Goal: Transaction & Acquisition: Purchase product/service

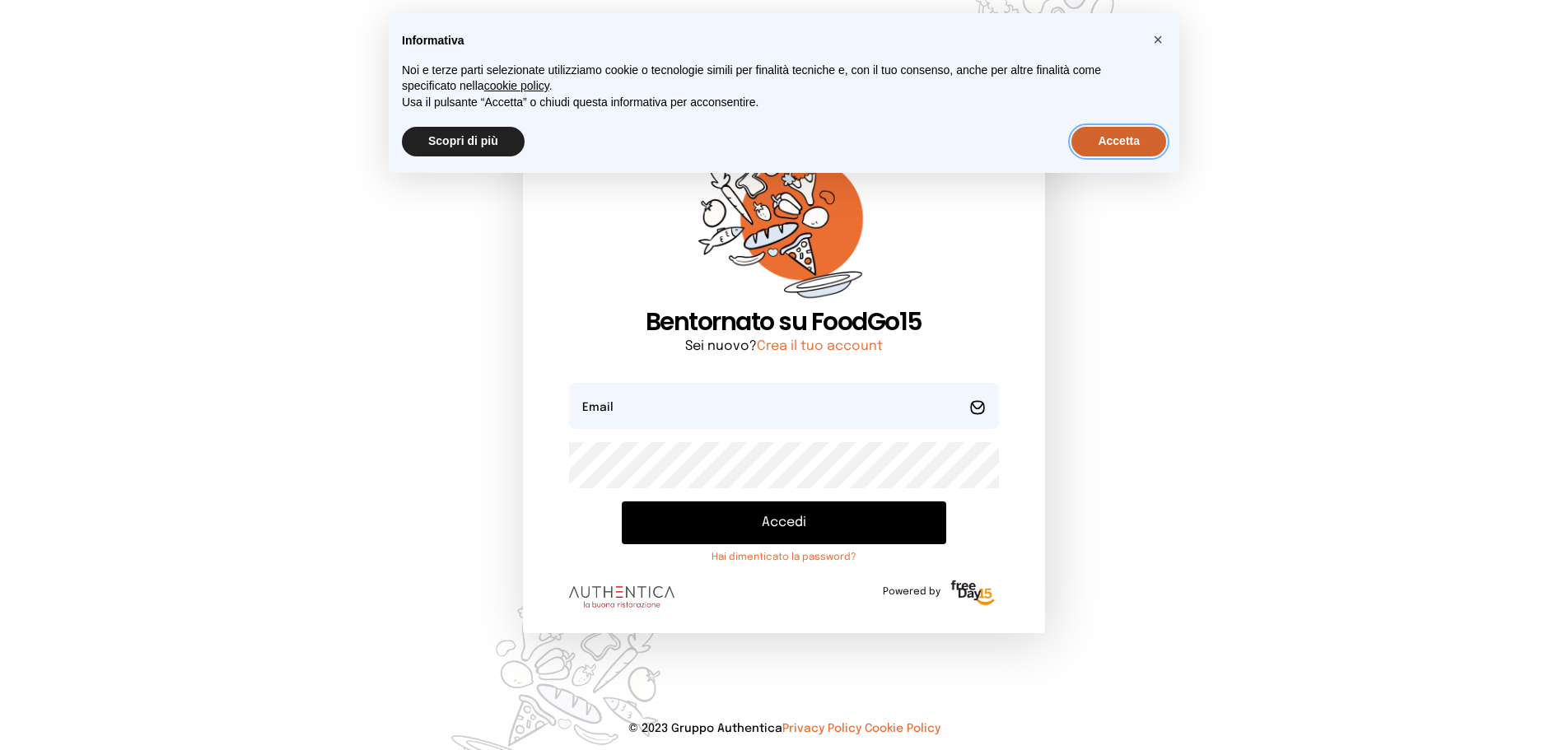
click at [1121, 140] on button "Accetta" at bounding box center [1118, 141] width 94 height 30
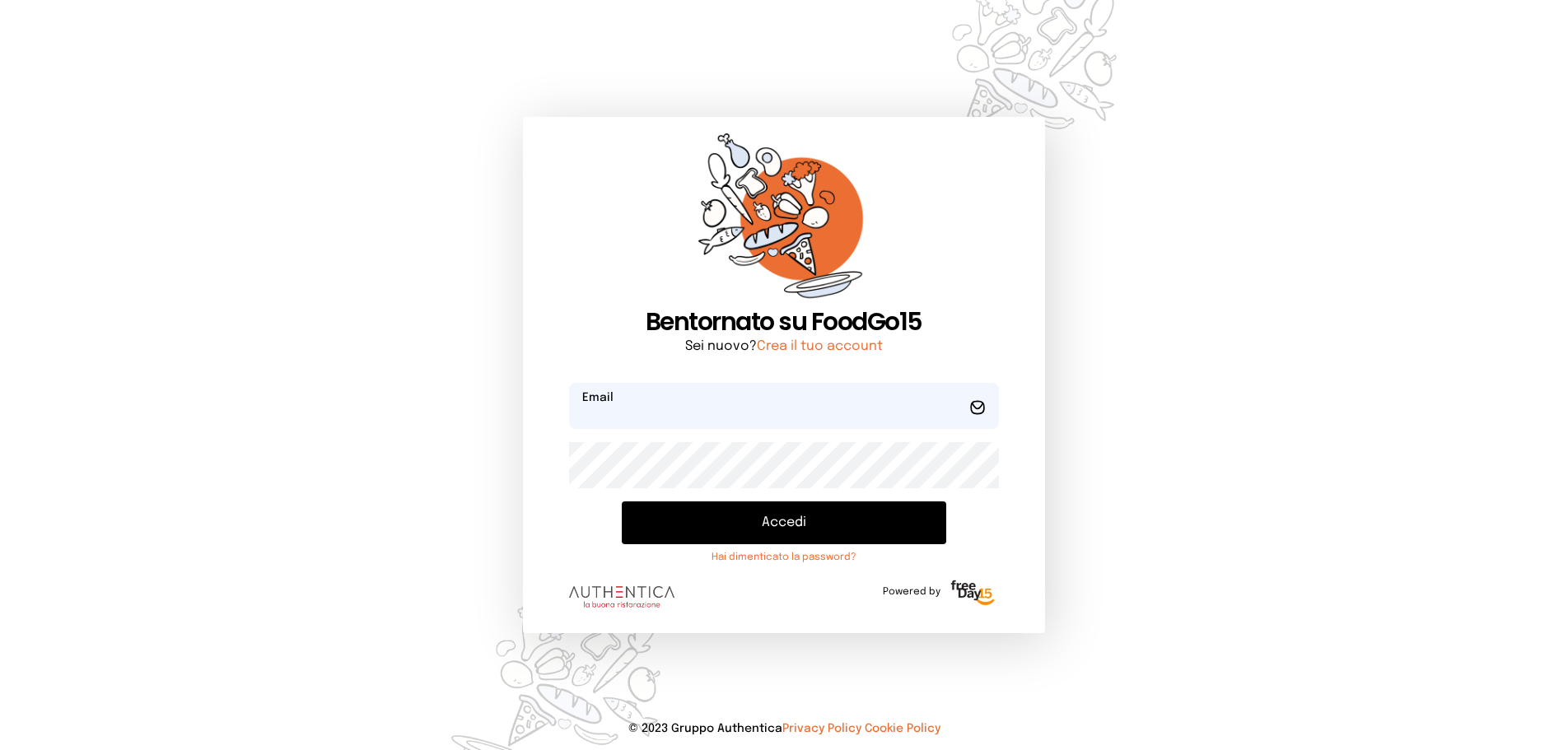
click at [719, 415] on input "email" at bounding box center [783, 406] width 429 height 46
click at [622, 502] on button "Accedi" at bounding box center [783, 523] width 324 height 43
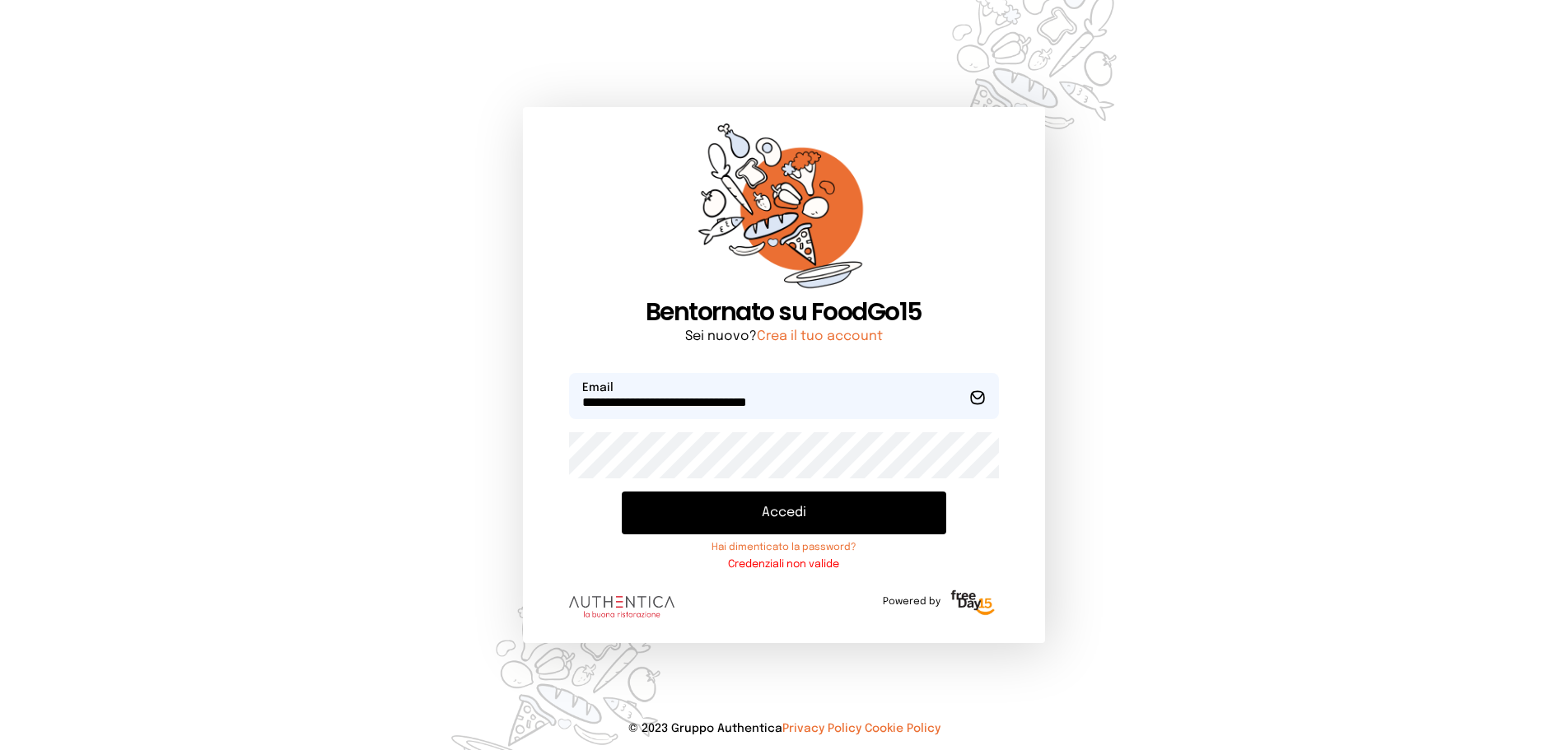
click at [760, 509] on button "Accedi" at bounding box center [783, 513] width 324 height 43
click at [439, 477] on div "**********" at bounding box center [784, 375] width 1568 height 750
click at [751, 507] on button "Accedi" at bounding box center [783, 513] width 324 height 43
click at [532, 463] on div "**********" at bounding box center [783, 375] width 521 height 536
drag, startPoint x: 679, startPoint y: 402, endPoint x: 822, endPoint y: 392, distance: 143.3
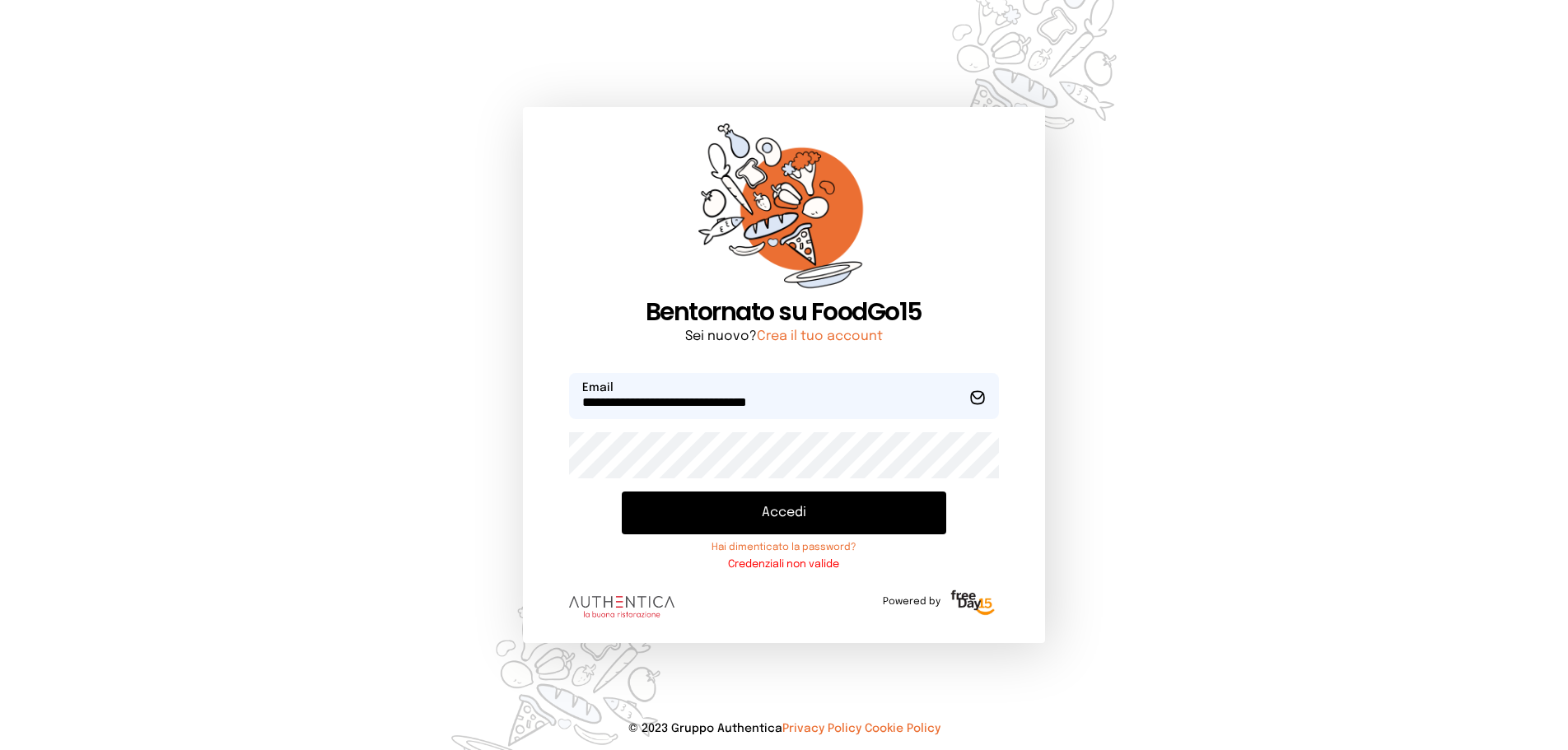
click at [822, 392] on input "**********" at bounding box center [783, 396] width 429 height 46
type input "**********"
click at [768, 502] on button "Accedi" at bounding box center [783, 513] width 324 height 43
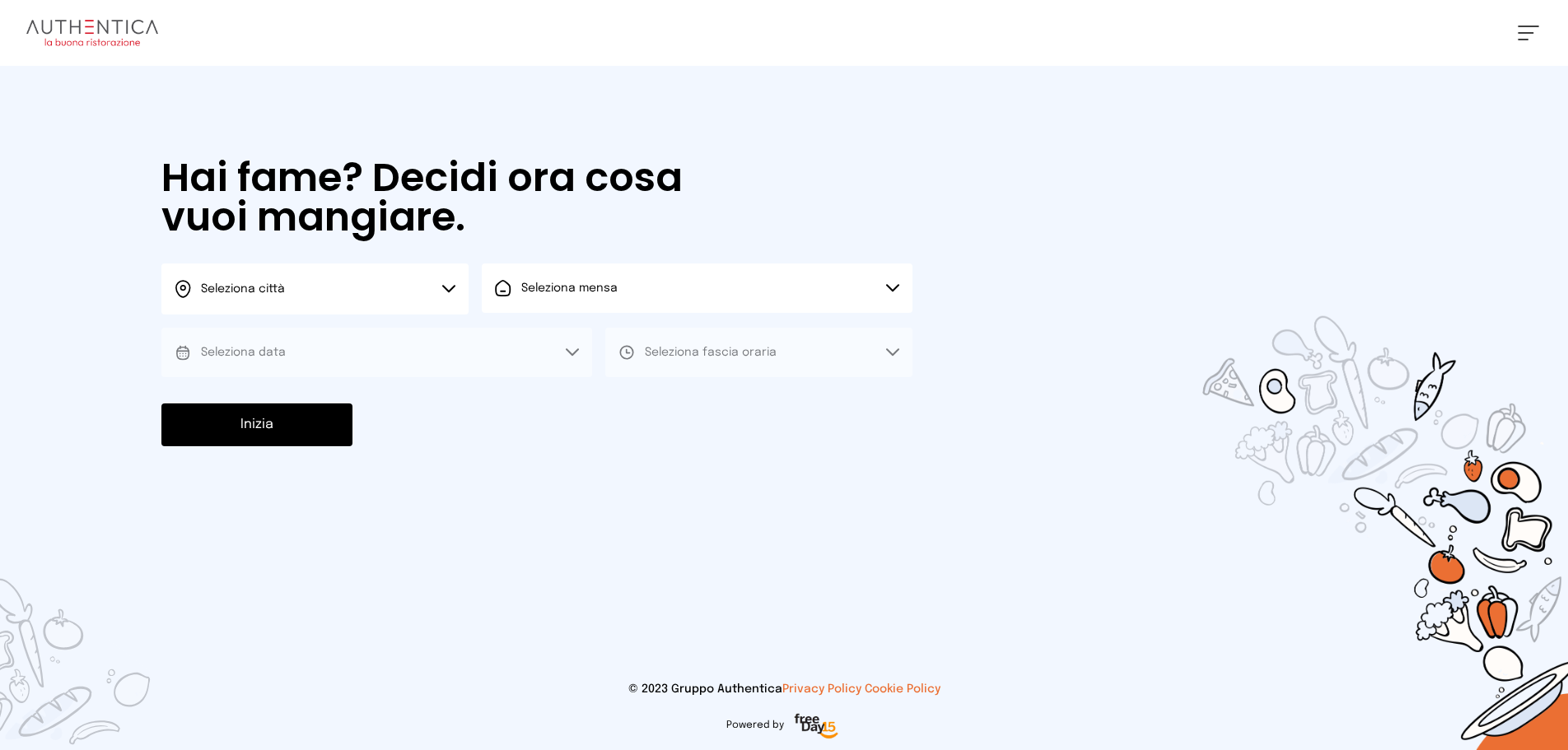
click at [454, 292] on icon at bounding box center [448, 289] width 13 height 9
click at [381, 340] on li "Terni" at bounding box center [315, 337] width 307 height 44
click at [537, 293] on span "Seleziona mensa" at bounding box center [569, 288] width 96 height 12
click at [555, 340] on span "Mensa interna" at bounding box center [574, 334] width 106 height 16
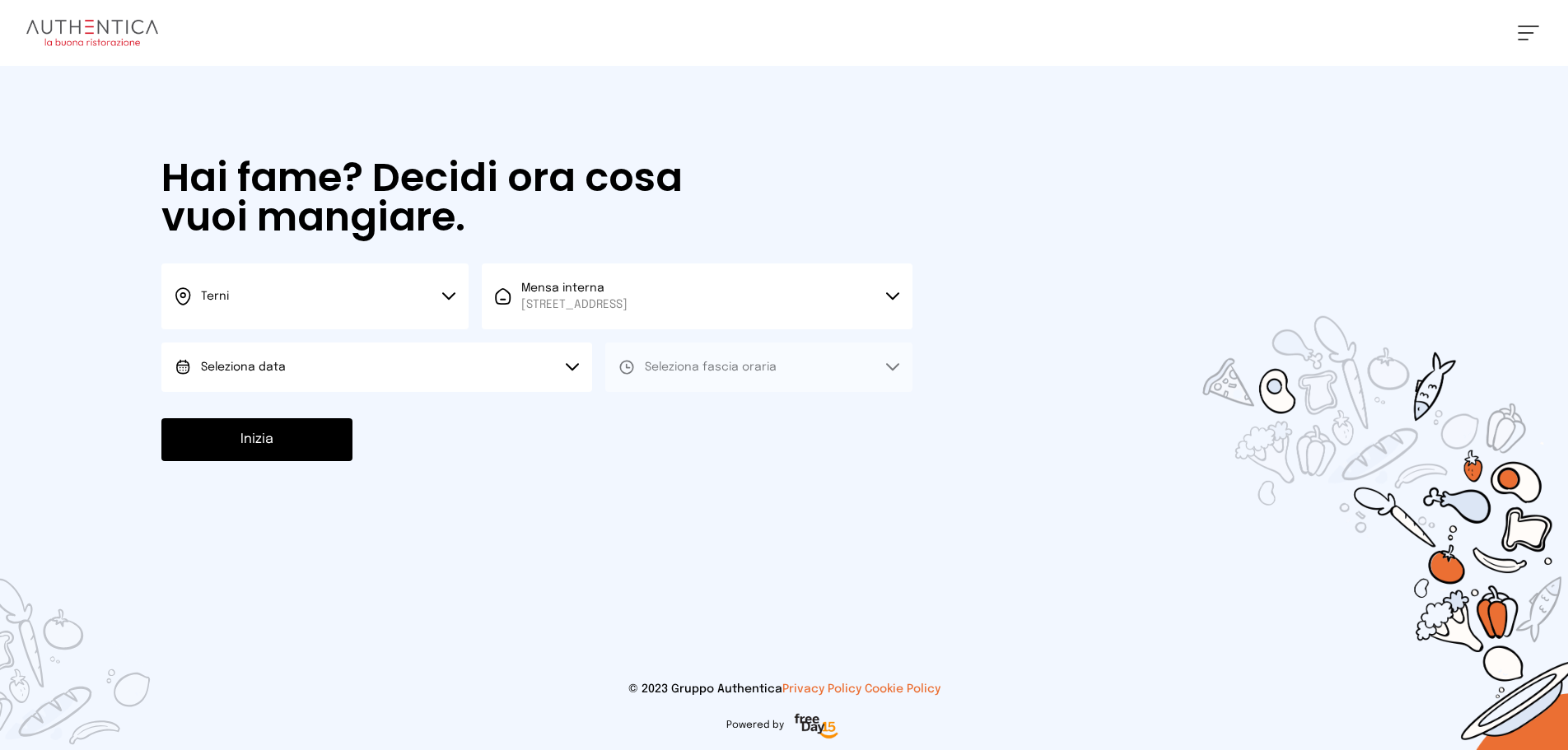
click at [383, 384] on button "Seleziona data" at bounding box center [377, 367] width 431 height 49
click at [372, 414] on li "[DATE], [DATE]" at bounding box center [377, 413] width 431 height 43
click at [685, 363] on span "Seleziona fascia oraria" at bounding box center [710, 367] width 132 height 12
click at [685, 409] on li "Pranzo" at bounding box center [758, 413] width 307 height 43
click at [288, 448] on button "Inizia" at bounding box center [257, 440] width 191 height 43
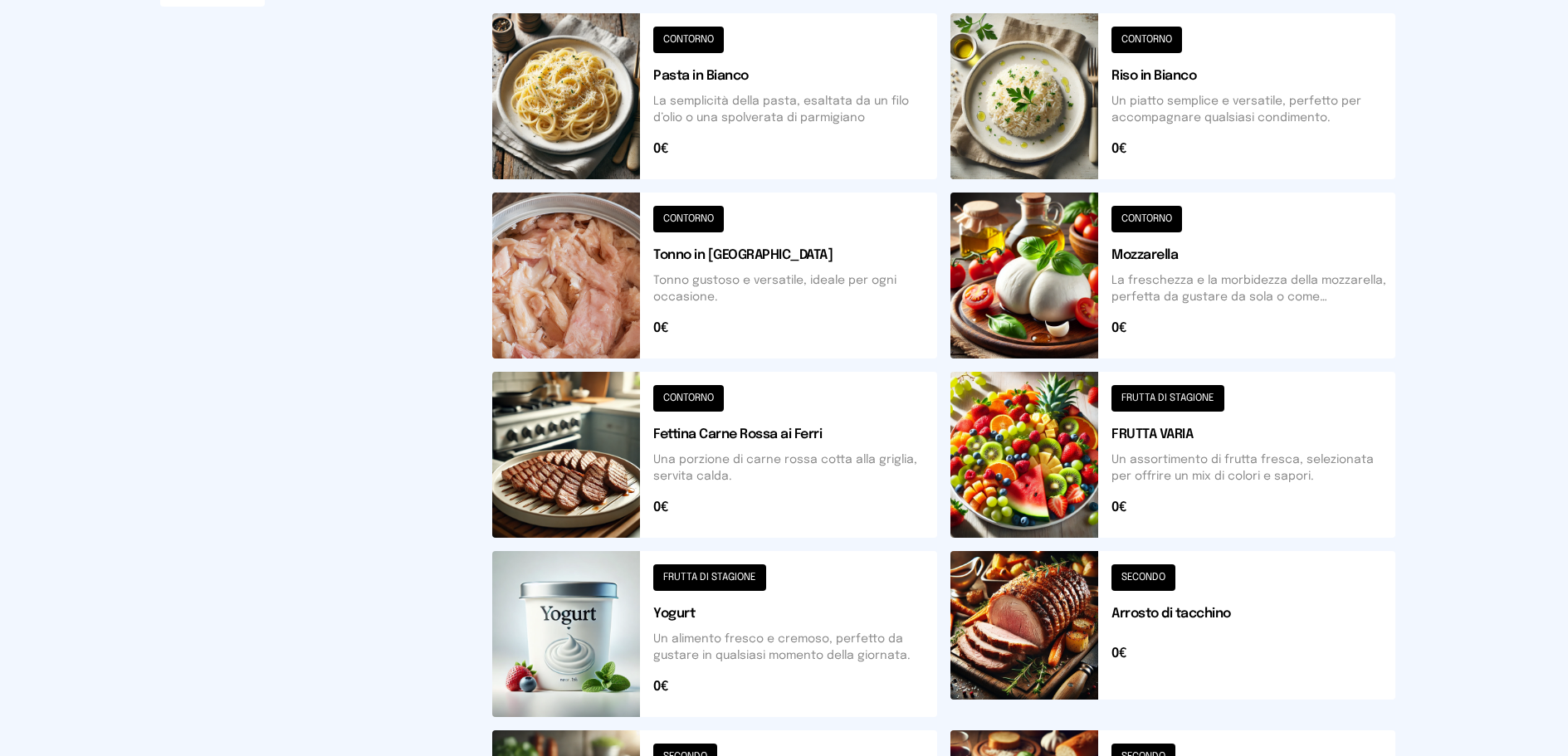
scroll to position [601, 0]
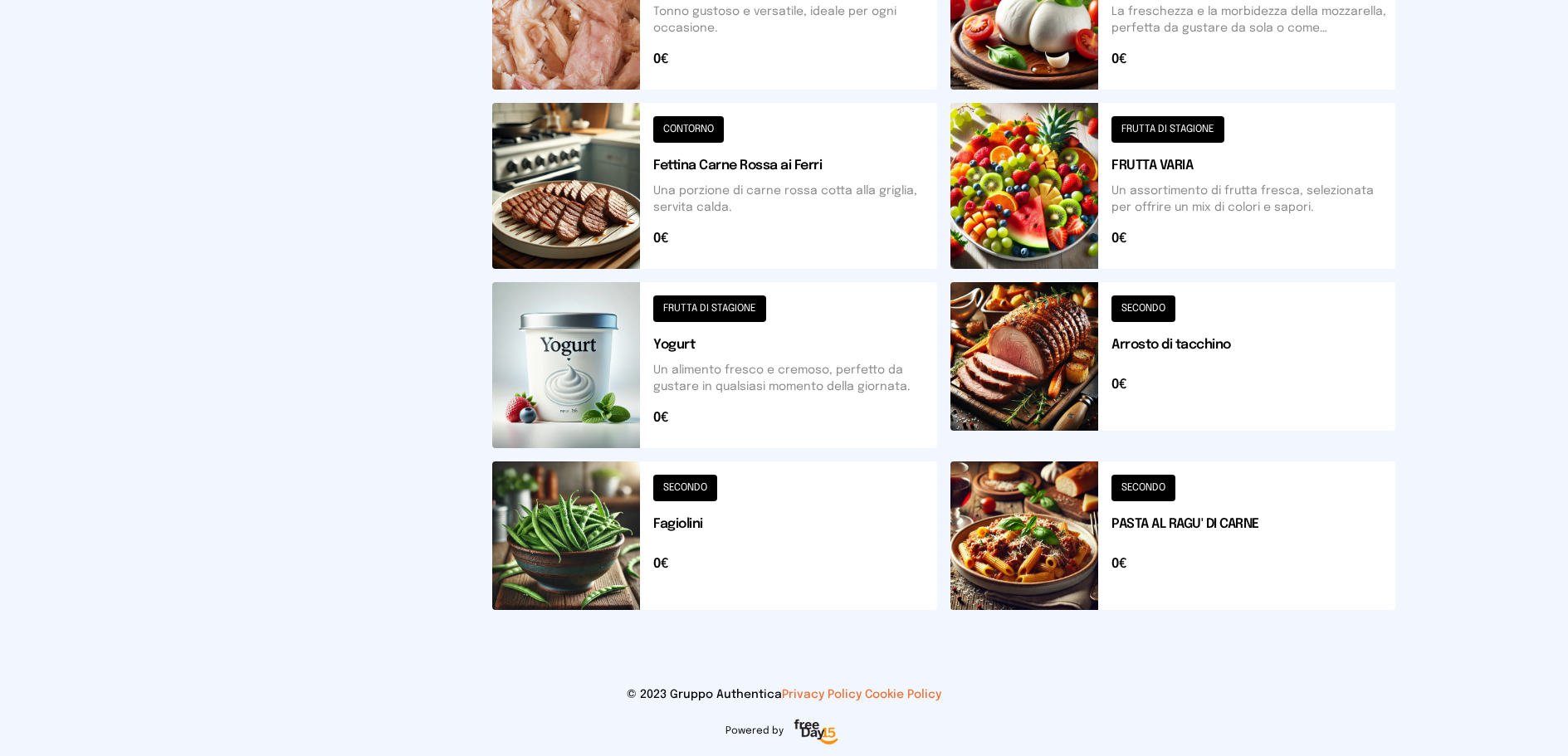
click at [682, 483] on button at bounding box center [714, 535] width 445 height 148
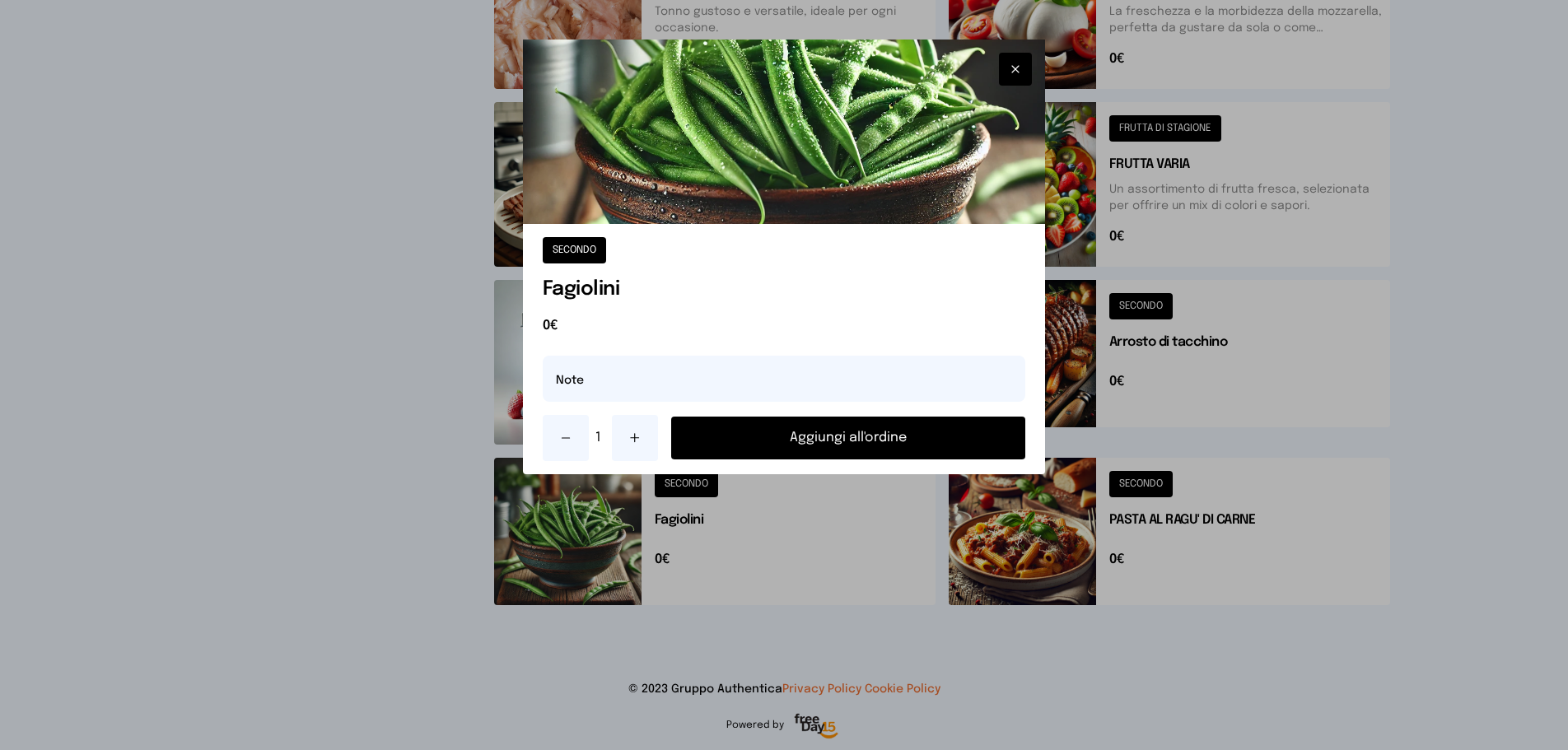
click at [841, 439] on button "Aggiungi all'ordine" at bounding box center [848, 438] width 355 height 43
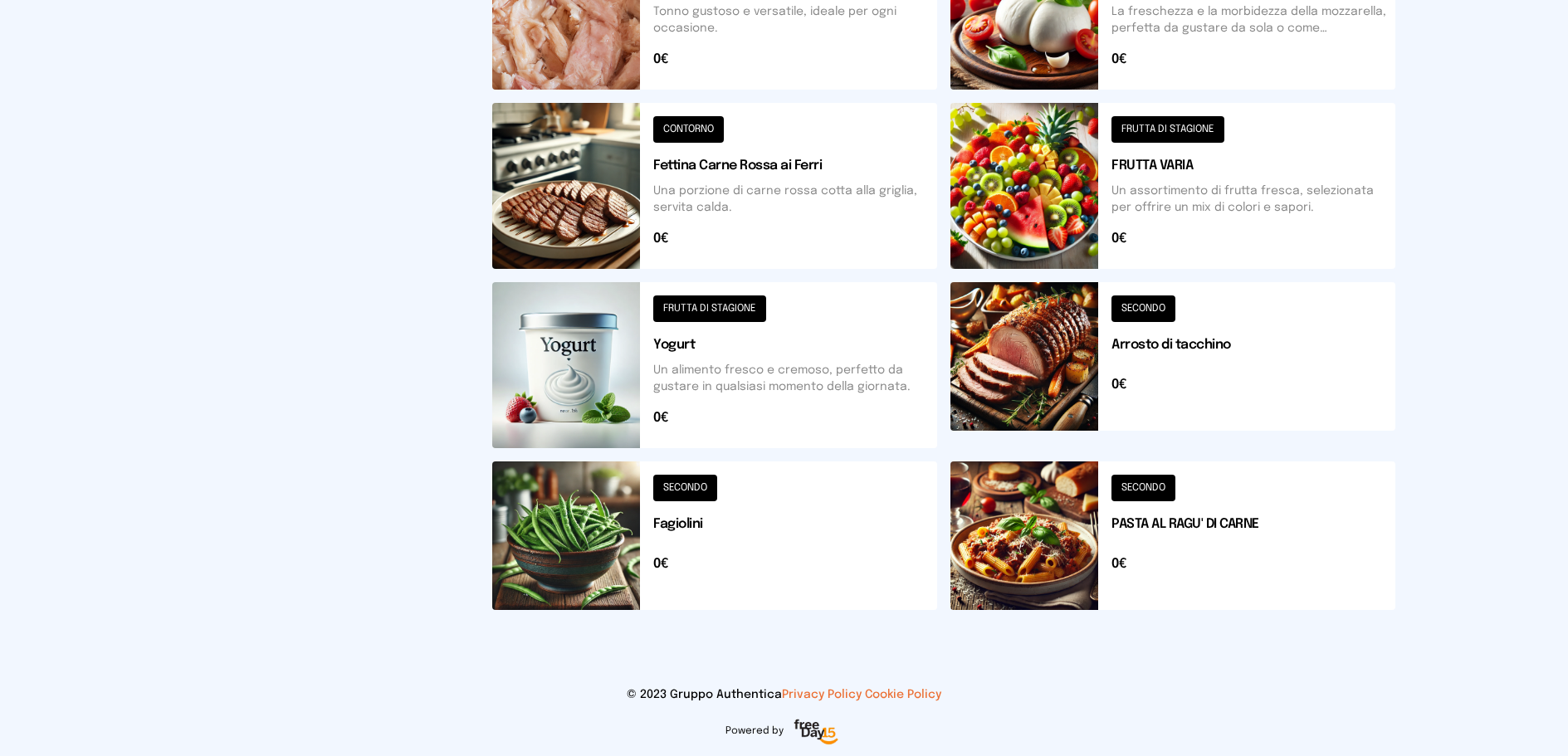
click at [696, 131] on button at bounding box center [714, 186] width 445 height 166
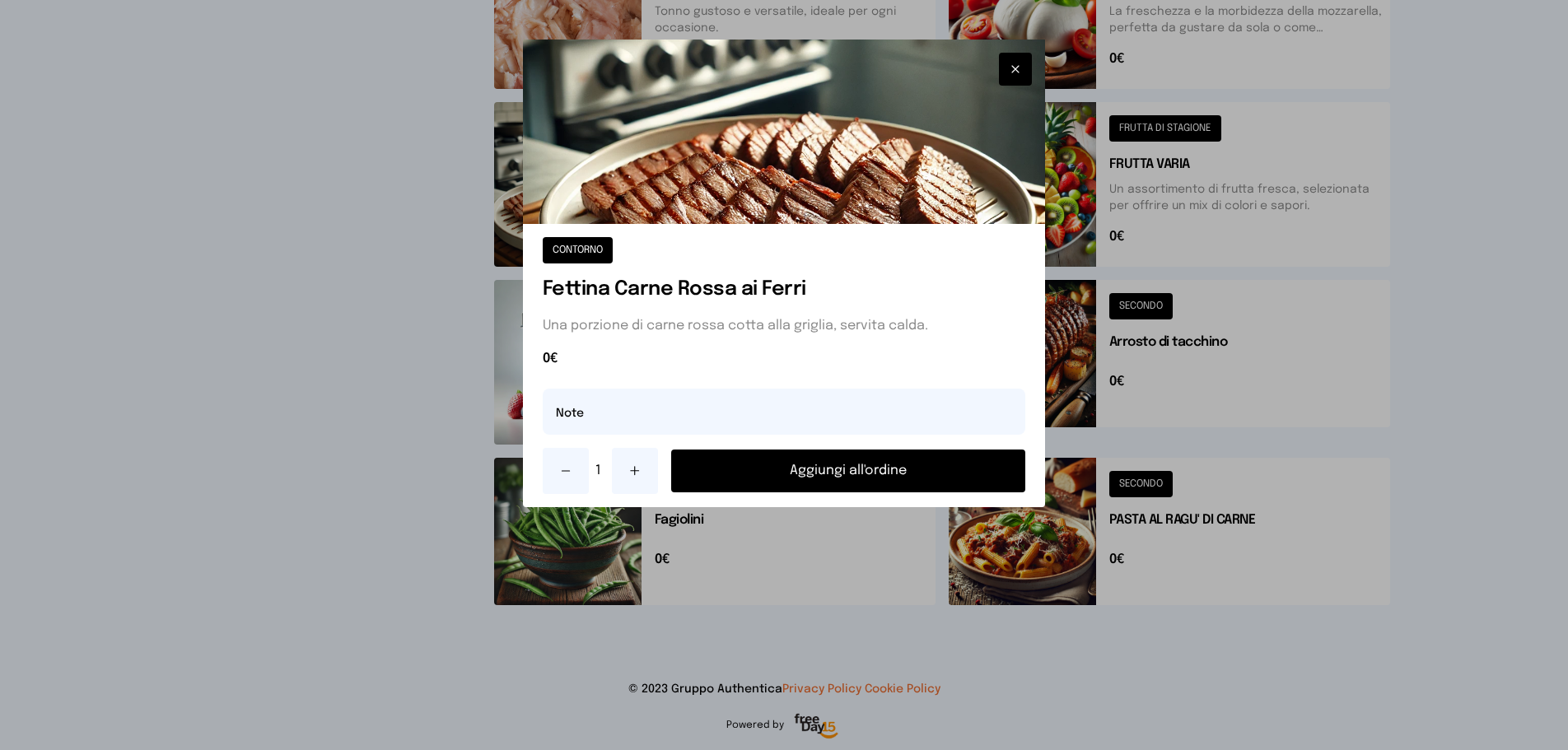
click at [827, 475] on button "Aggiungi all'ordine" at bounding box center [848, 471] width 355 height 43
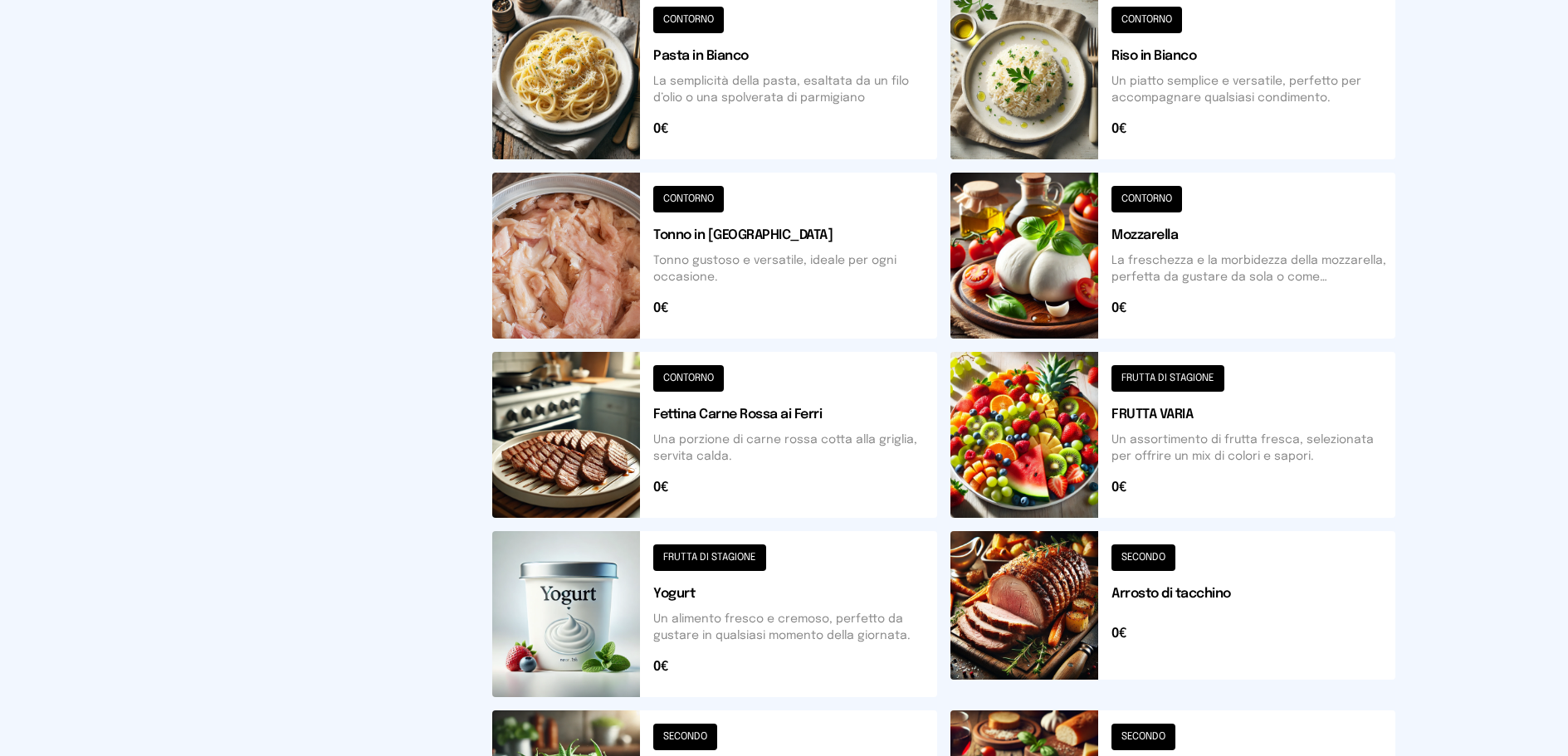
scroll to position [269, 0]
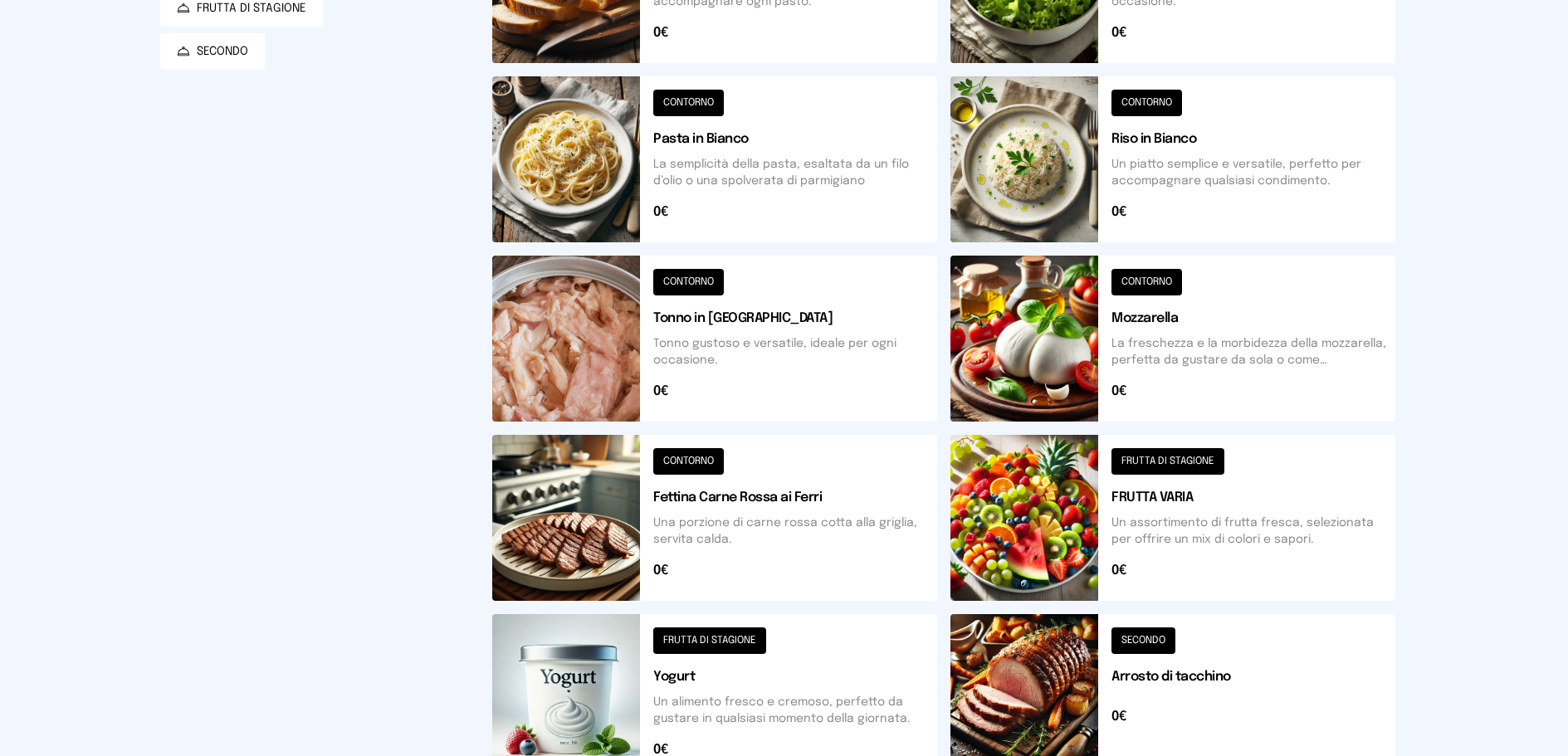
click at [1170, 470] on button at bounding box center [1173, 518] width 445 height 166
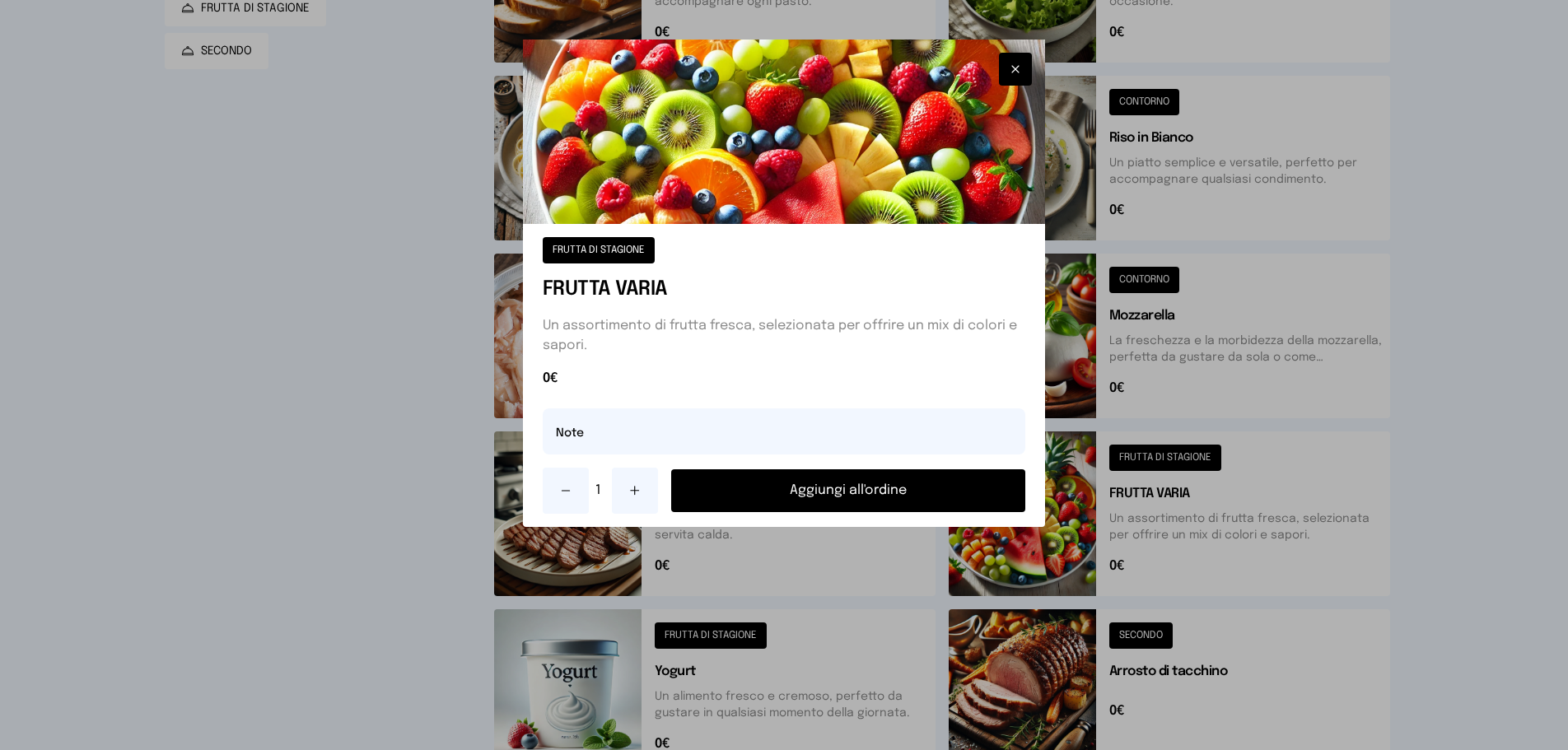
click at [885, 495] on button "Aggiungi all'ordine" at bounding box center [848, 491] width 355 height 43
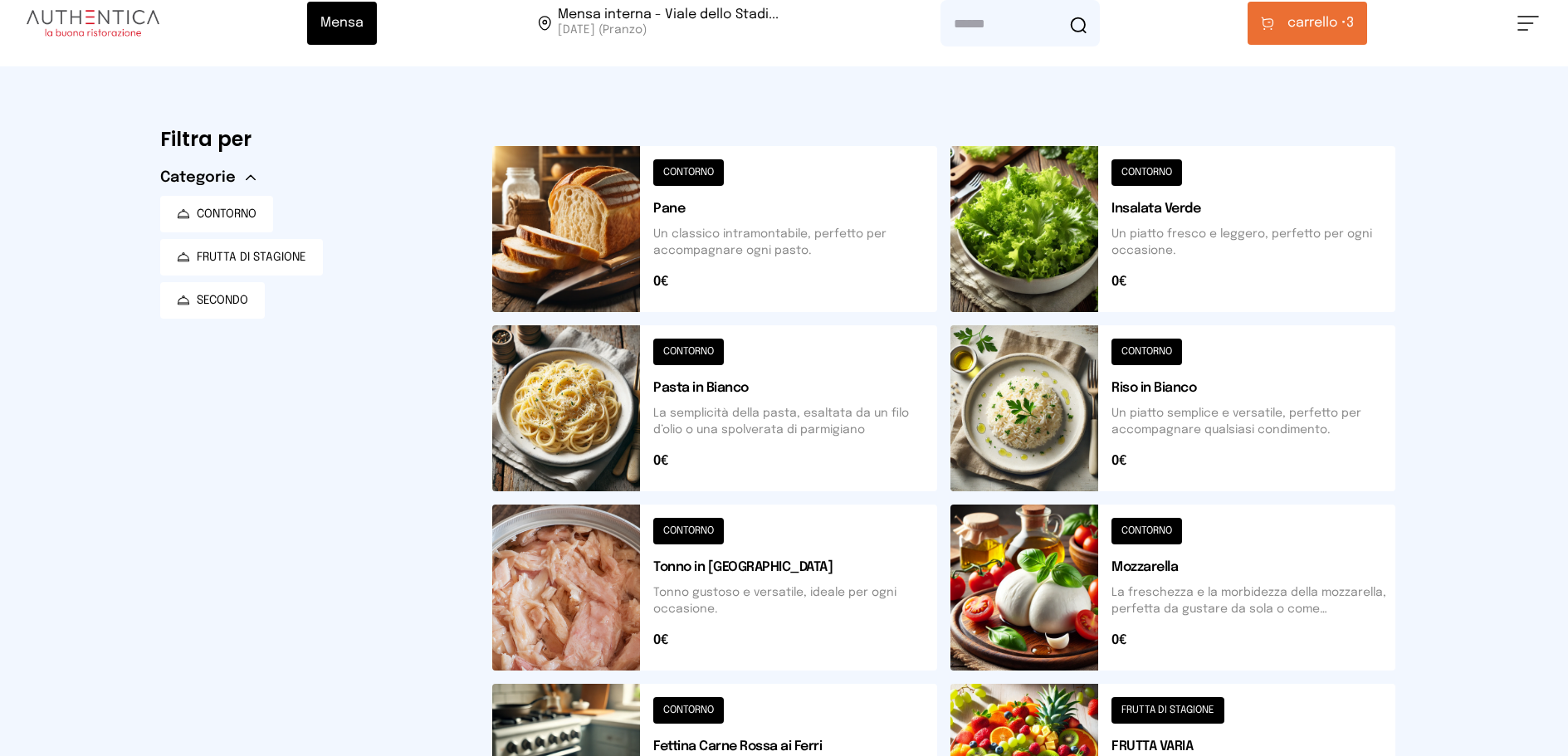
scroll to position [0, 0]
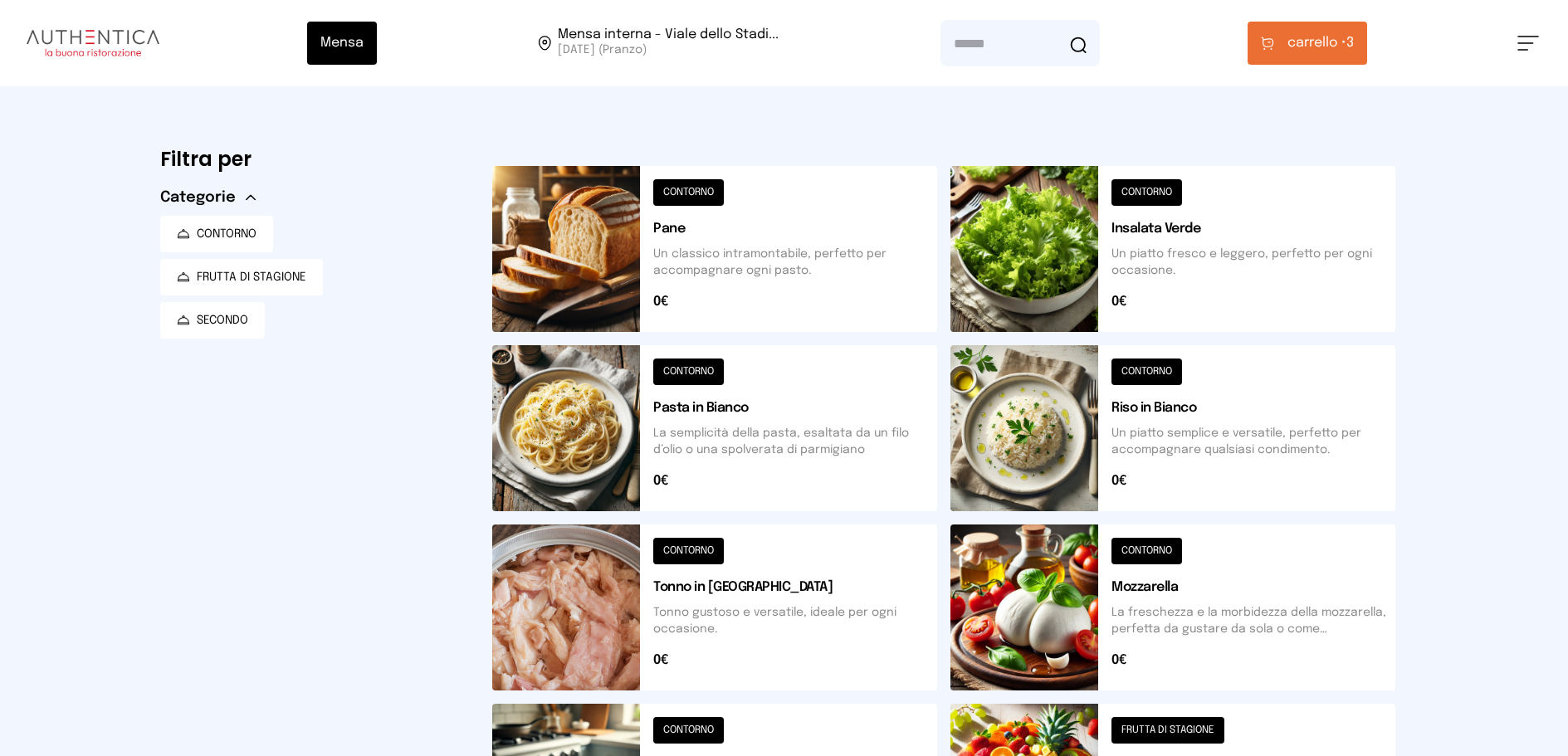
click at [1309, 51] on span "carrello •" at bounding box center [1317, 43] width 59 height 20
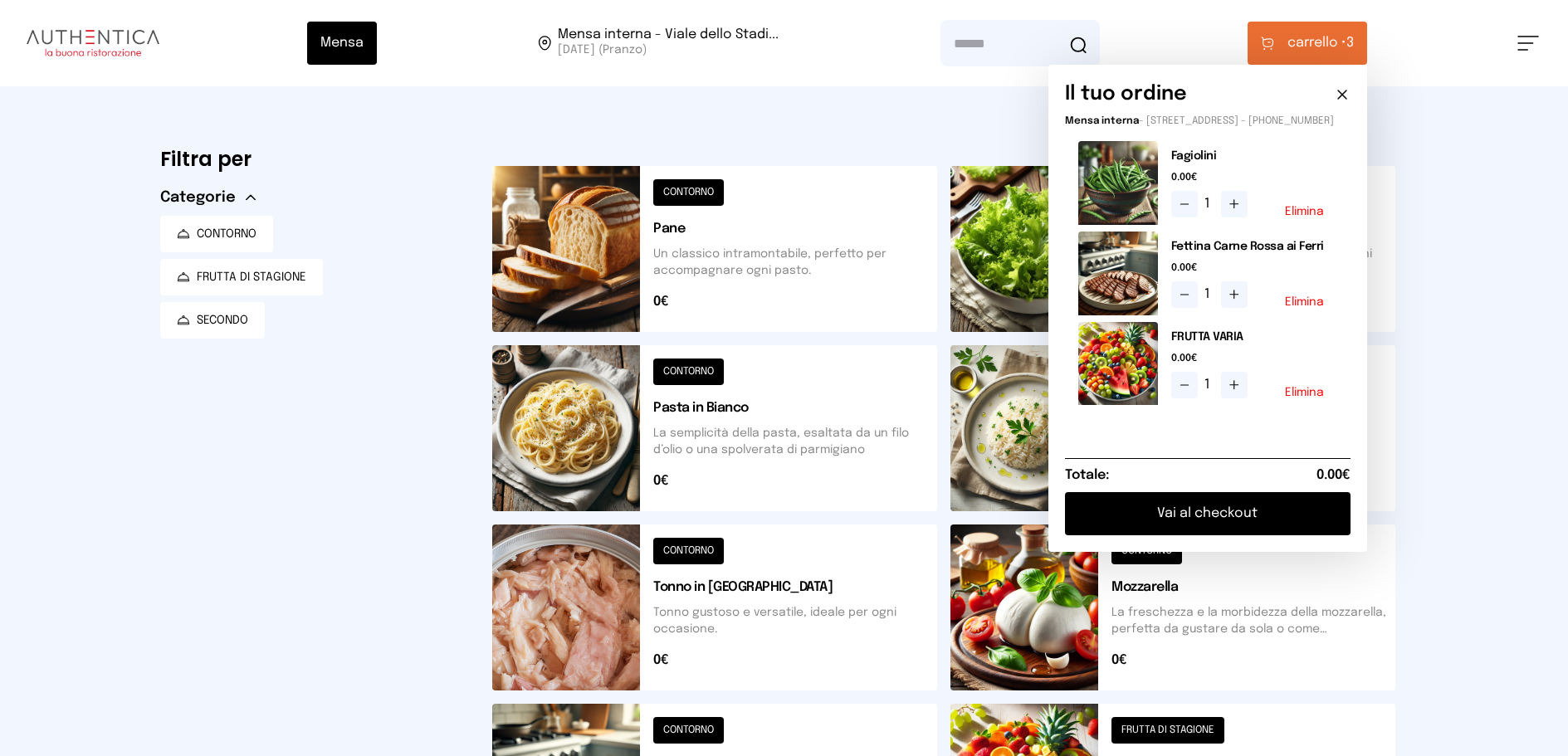
click at [1210, 520] on button "Vai al checkout" at bounding box center [1208, 513] width 285 height 43
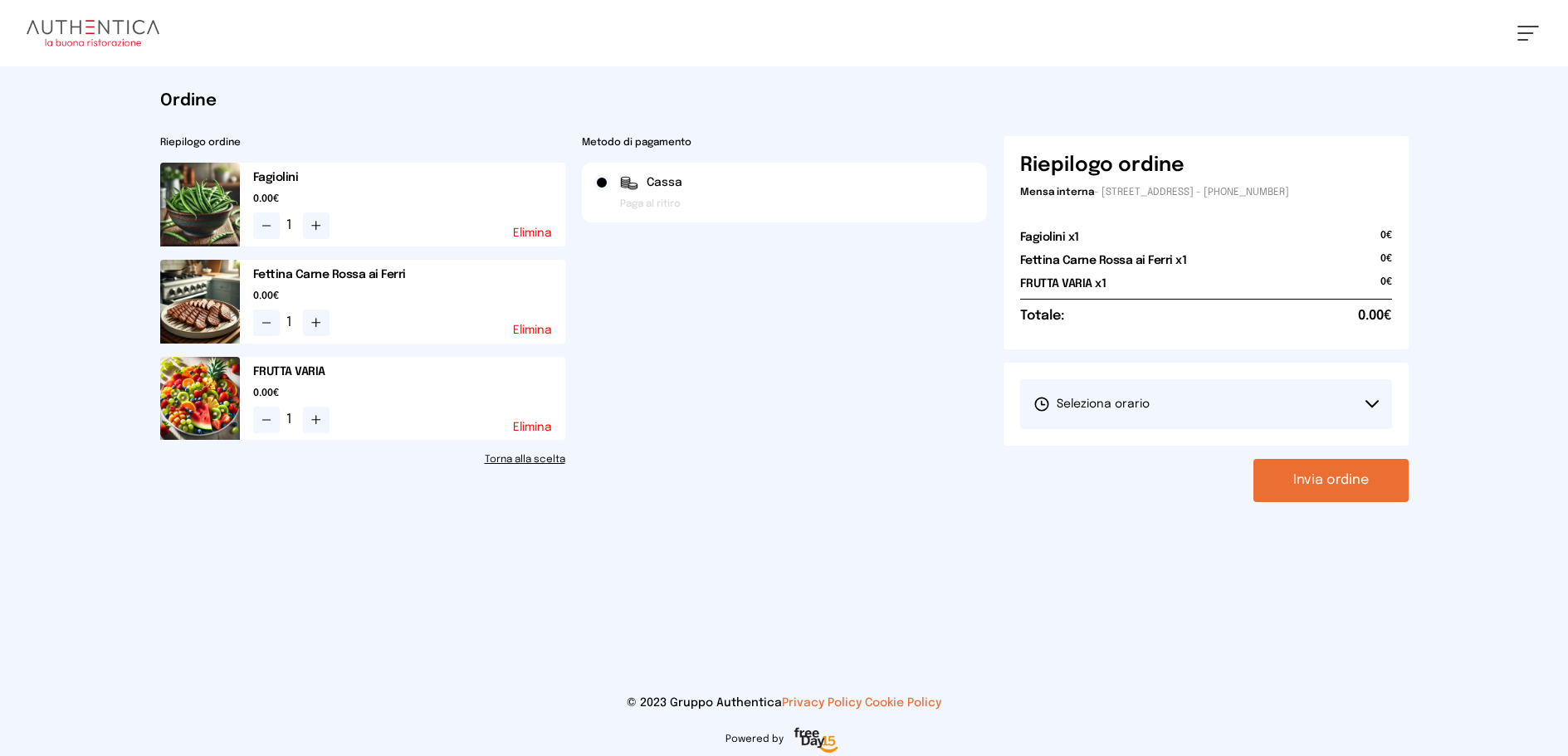
click at [1390, 401] on button "Seleziona orario" at bounding box center [1206, 405] width 372 height 50
click at [1306, 447] on li "1° Turno (13:00 - 15:00)" at bounding box center [1206, 451] width 372 height 43
click at [1323, 485] on button "Invia ordine" at bounding box center [1331, 481] width 155 height 43
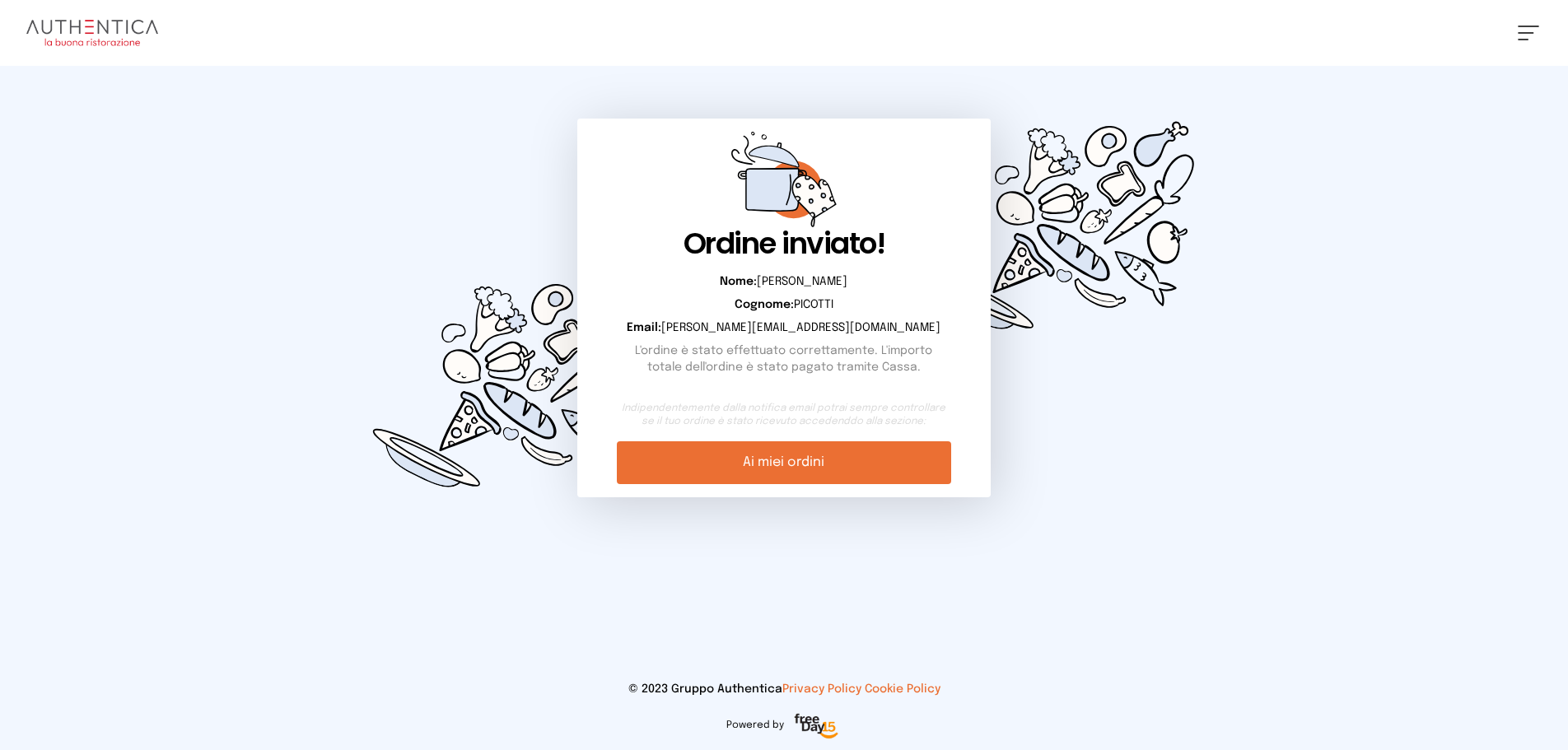
click at [827, 471] on link "Ai miei ordini" at bounding box center [783, 463] width 333 height 43
